Goal: Information Seeking & Learning: Learn about a topic

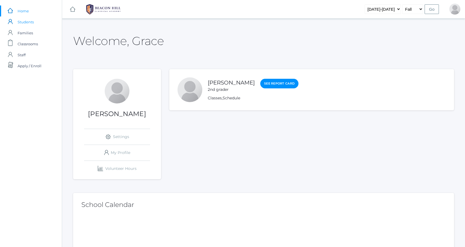
click at [30, 21] on span "Students" at bounding box center [26, 21] width 16 height 11
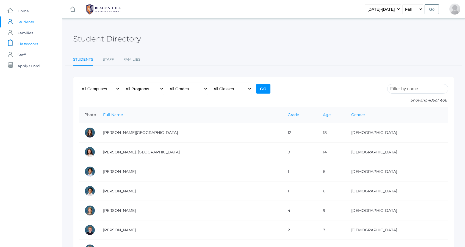
click at [32, 42] on span "Classrooms" at bounding box center [28, 43] width 20 height 11
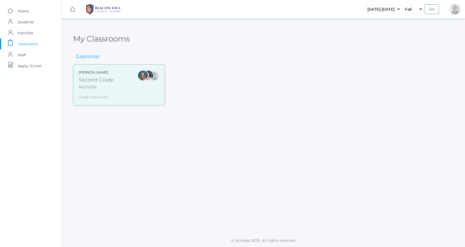
click at [104, 92] on div "[PERSON_NAME] Second Grade Nicholls Grade: 2nd Grade 02LA" at bounding box center [96, 85] width 35 height 30
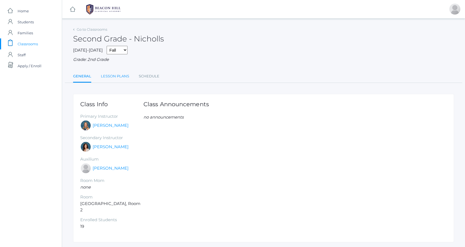
click at [120, 78] on link "Lesson Plans" at bounding box center [115, 76] width 28 height 11
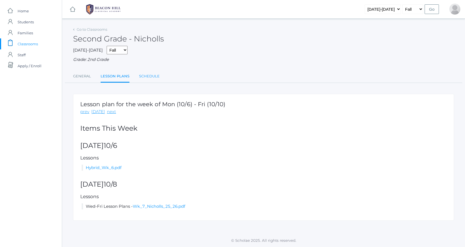
click at [146, 76] on link "Schedule" at bounding box center [149, 76] width 21 height 11
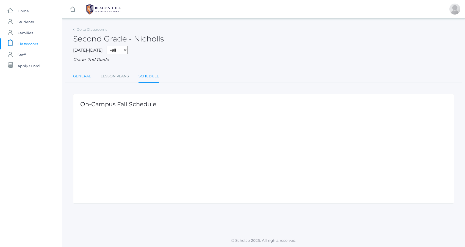
click at [77, 77] on link "General" at bounding box center [82, 76] width 18 height 11
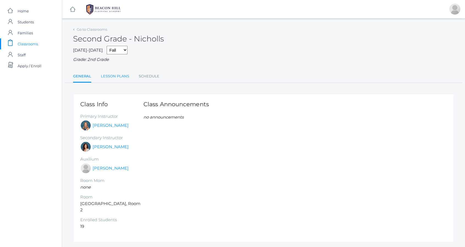
click at [121, 81] on link "Lesson Plans" at bounding box center [115, 76] width 28 height 11
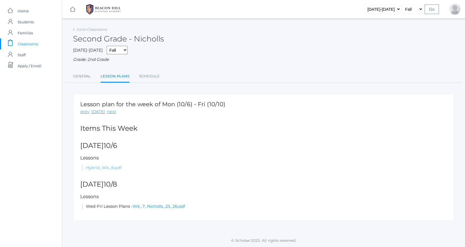
click at [110, 168] on link "Hybrid_Wk_6.pdf" at bounding box center [104, 167] width 36 height 5
